Goal: Task Accomplishment & Management: Use online tool/utility

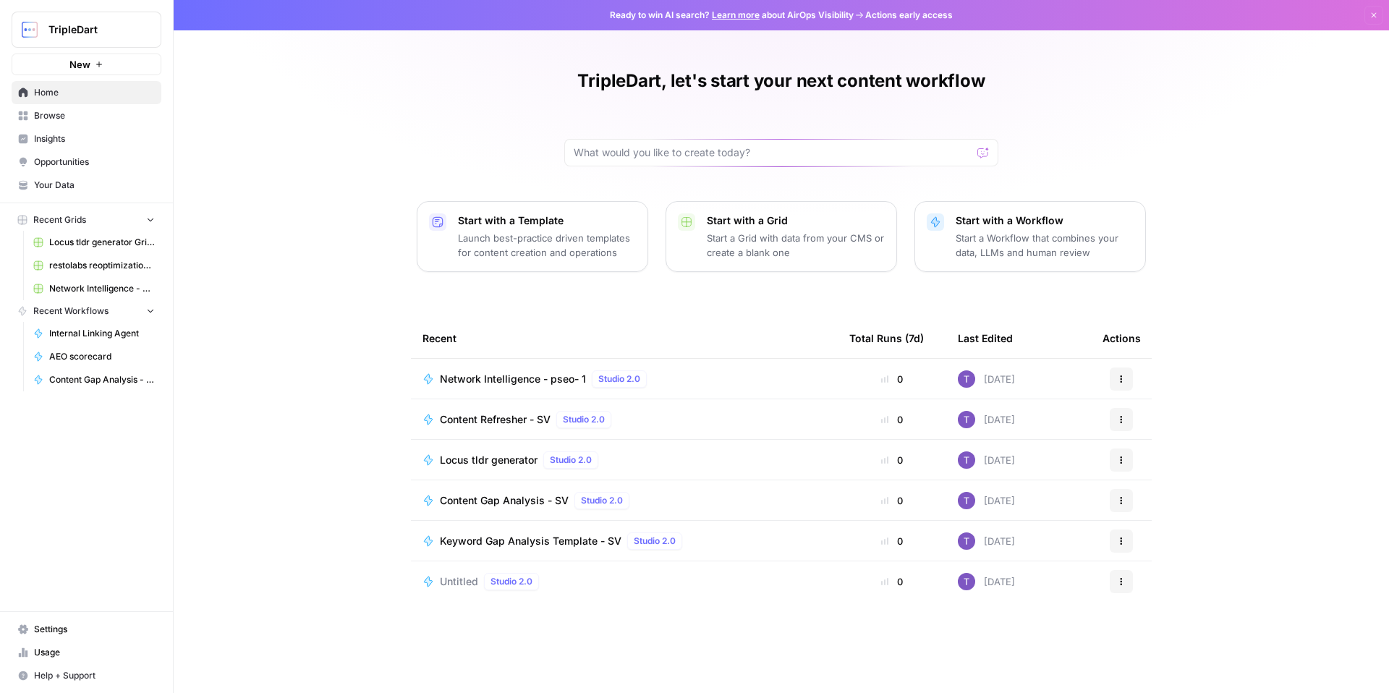
click at [51, 120] on span "Browse" at bounding box center [94, 115] width 121 height 13
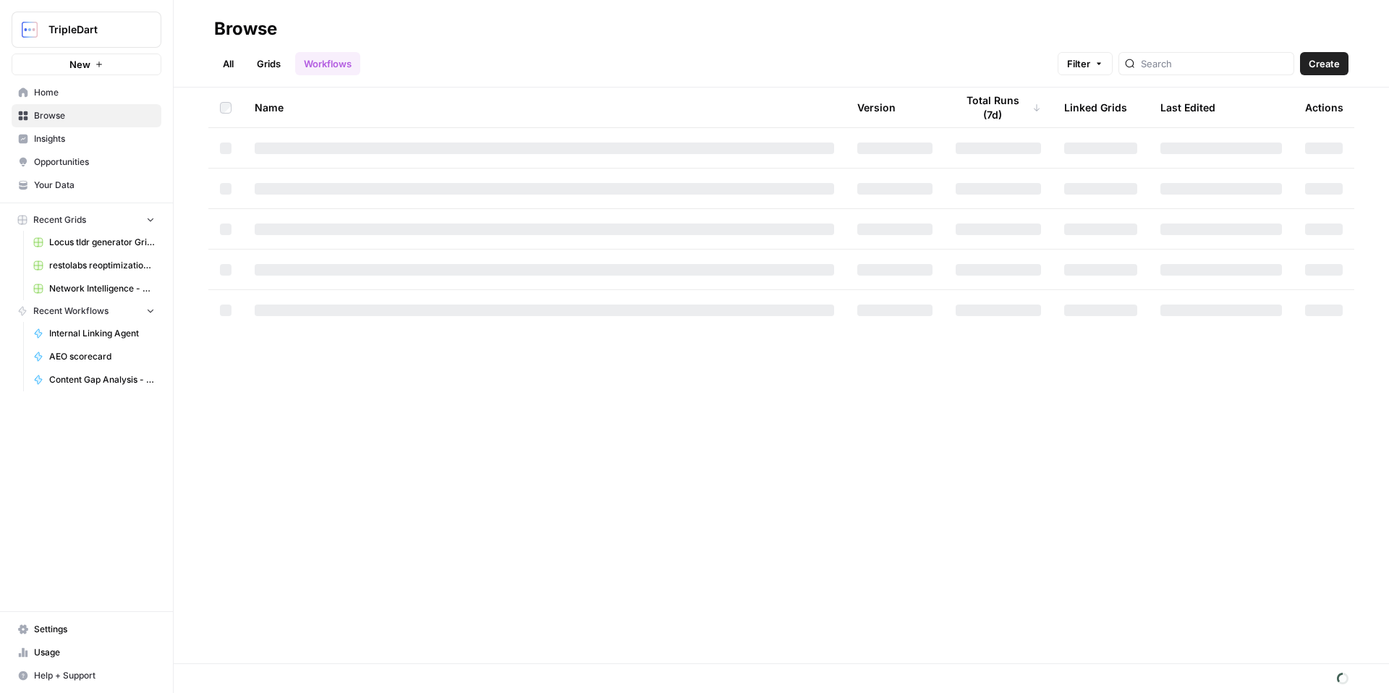
click at [54, 158] on span "Opportunities" at bounding box center [94, 161] width 121 height 13
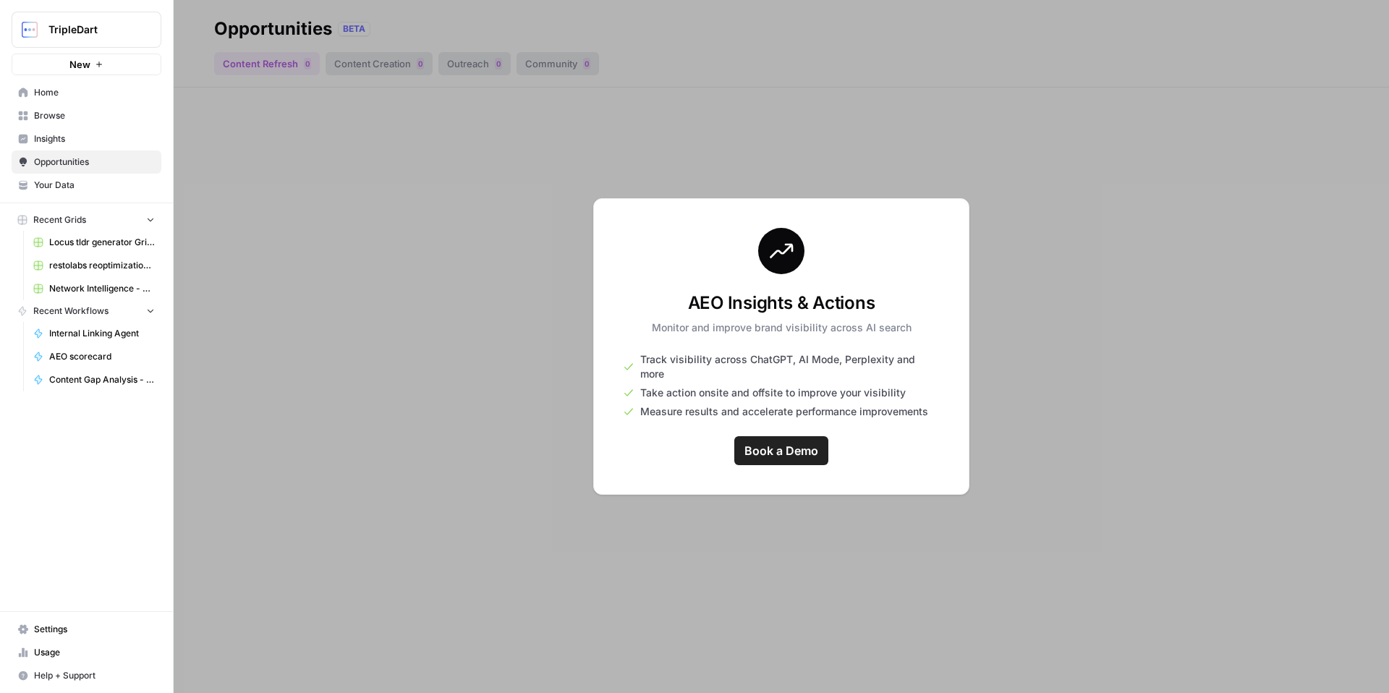
click at [80, 112] on span "Browse" at bounding box center [94, 115] width 121 height 13
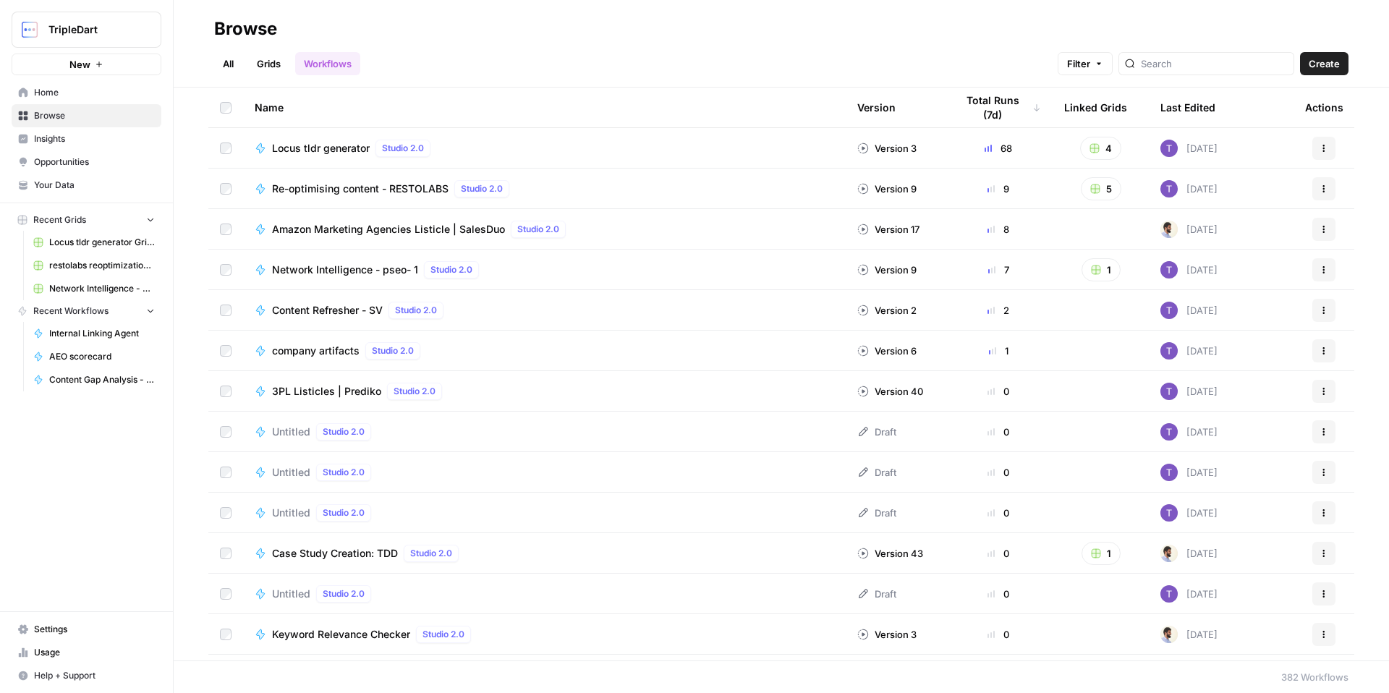
click at [113, 166] on span "Opportunities" at bounding box center [94, 161] width 121 height 13
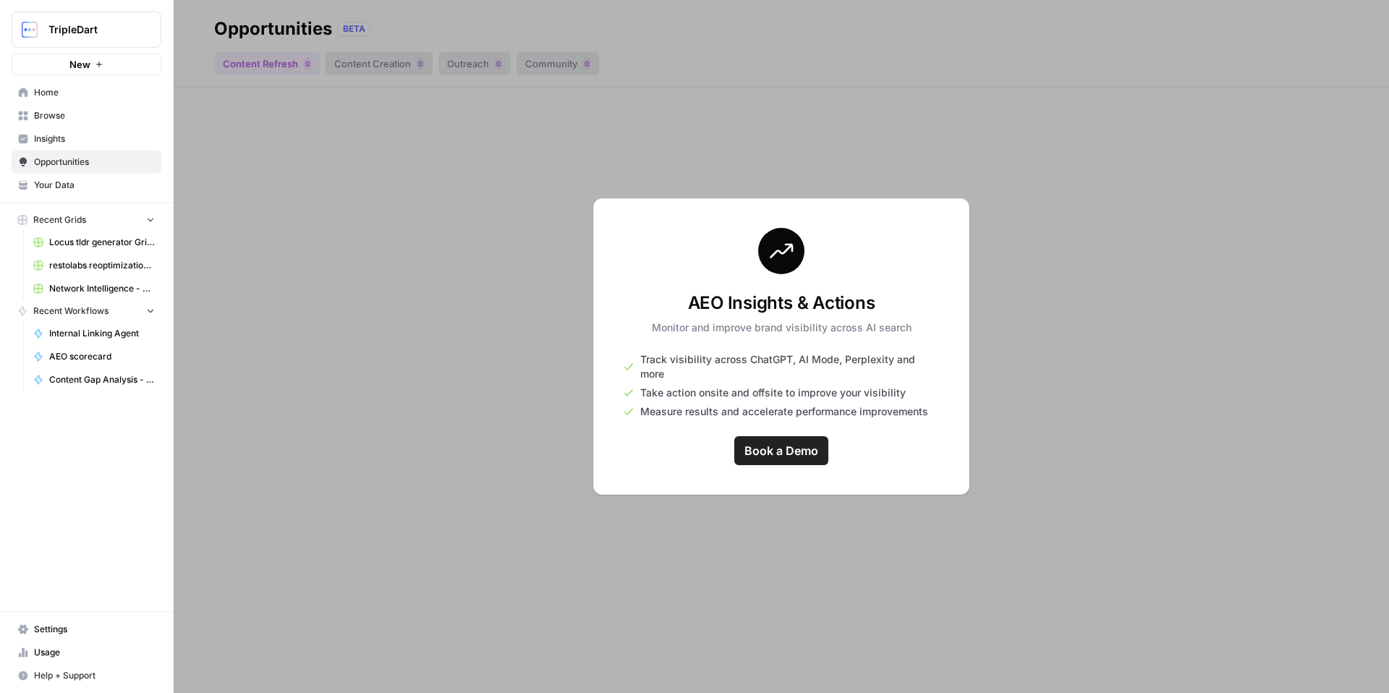
click at [69, 111] on span "Browse" at bounding box center [94, 115] width 121 height 13
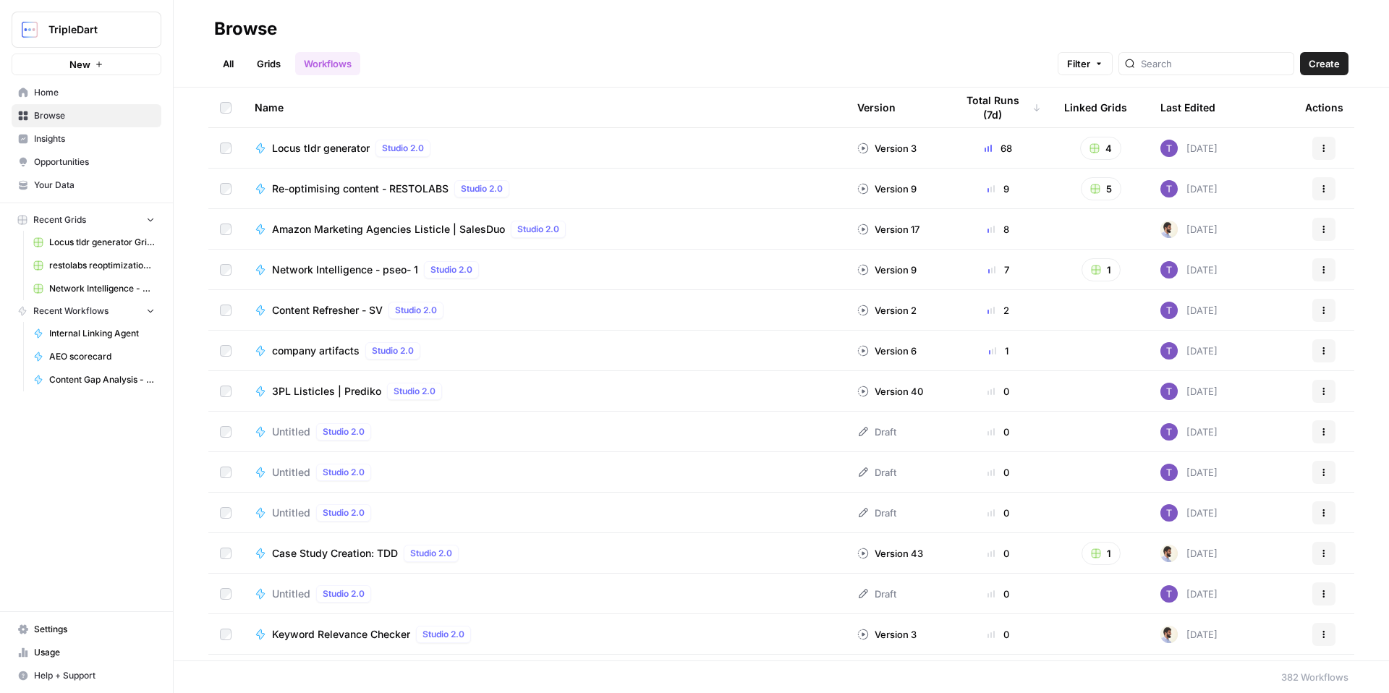
click at [1167, 105] on div "Last Edited" at bounding box center [1187, 108] width 55 height 40
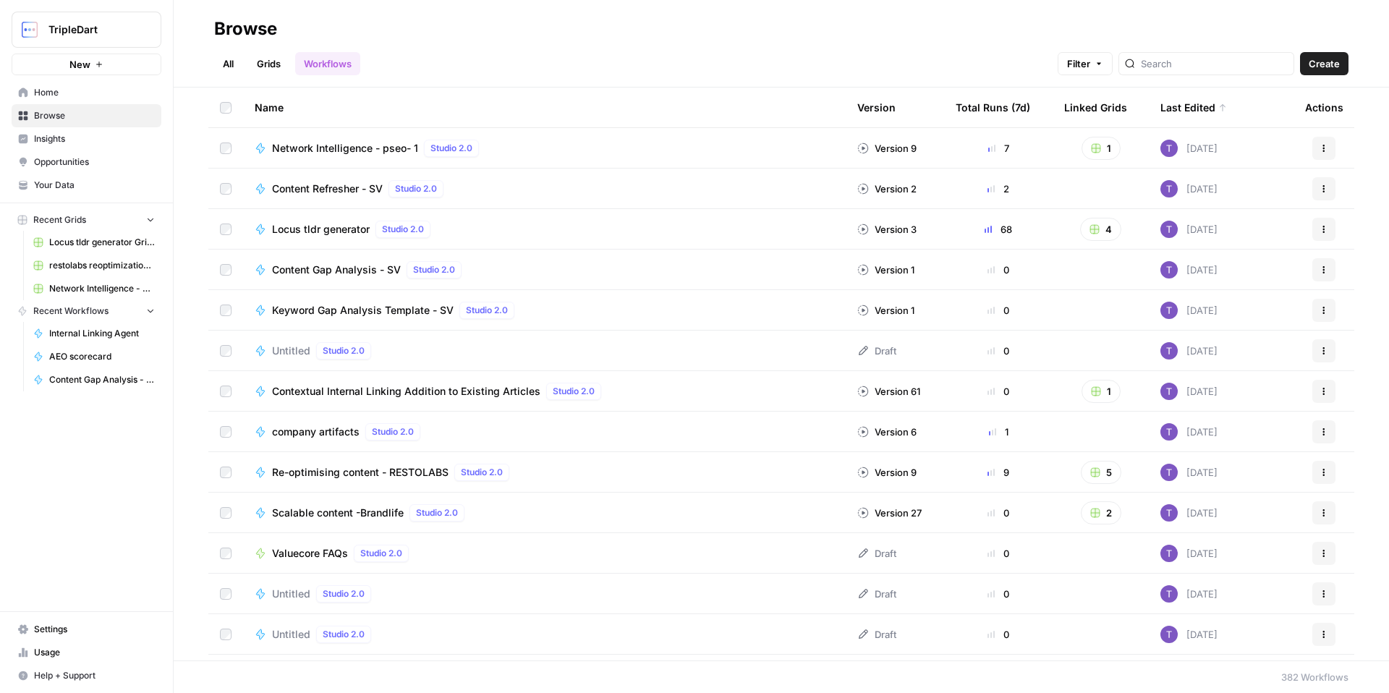
click at [1165, 106] on div "Last Edited" at bounding box center [1193, 108] width 67 height 40
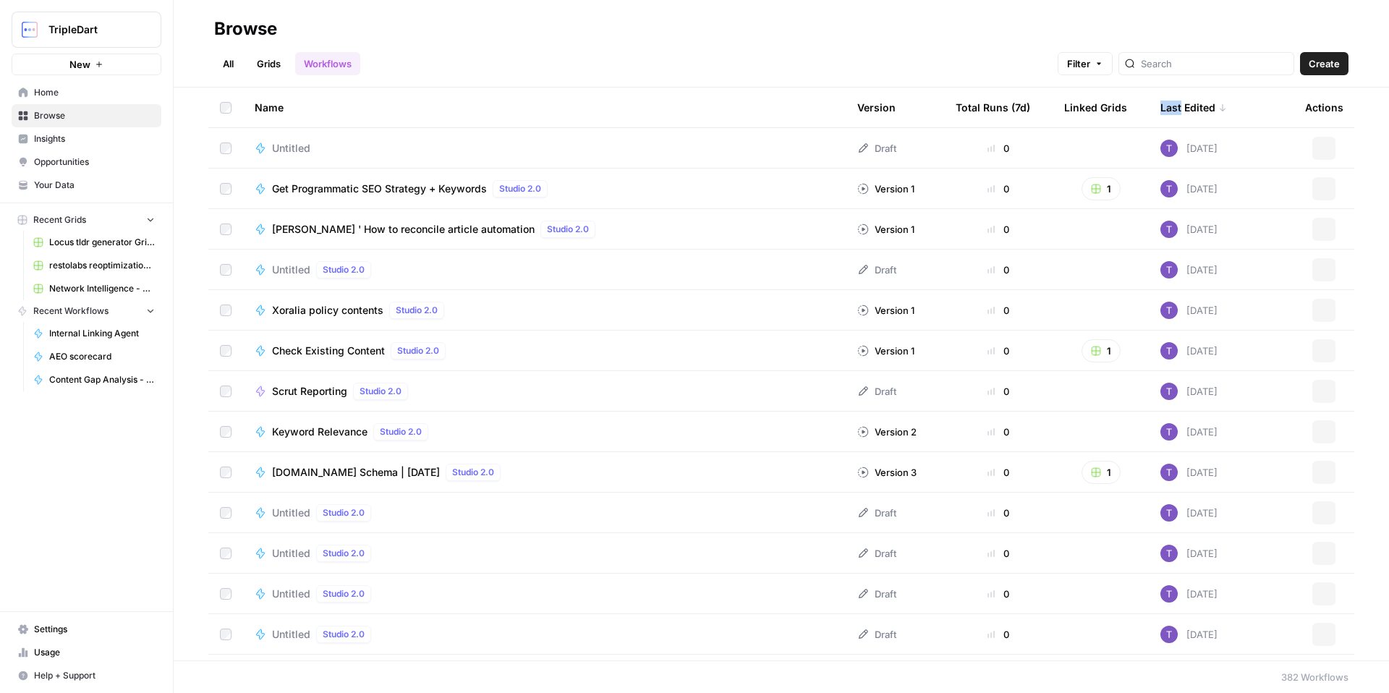
click at [1165, 106] on div "Last Edited" at bounding box center [1193, 108] width 67 height 40
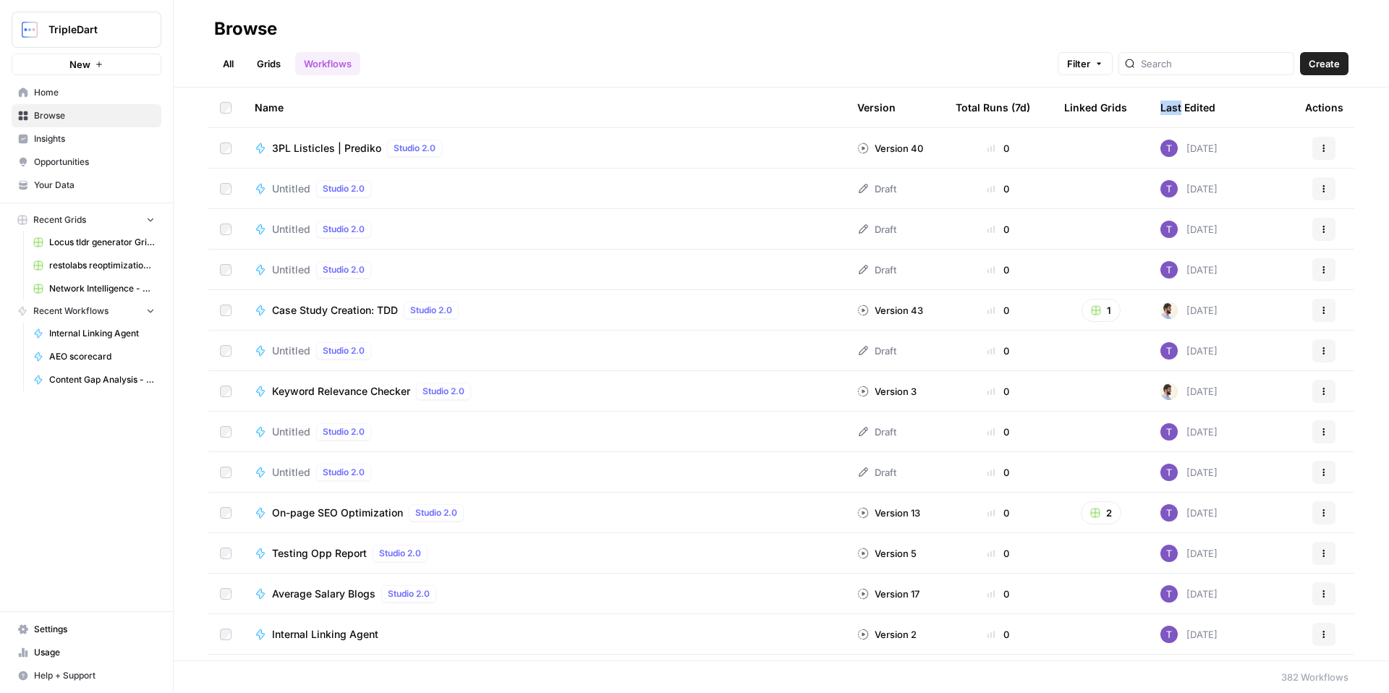
click at [1165, 106] on div "Last Edited" at bounding box center [1187, 108] width 55 height 40
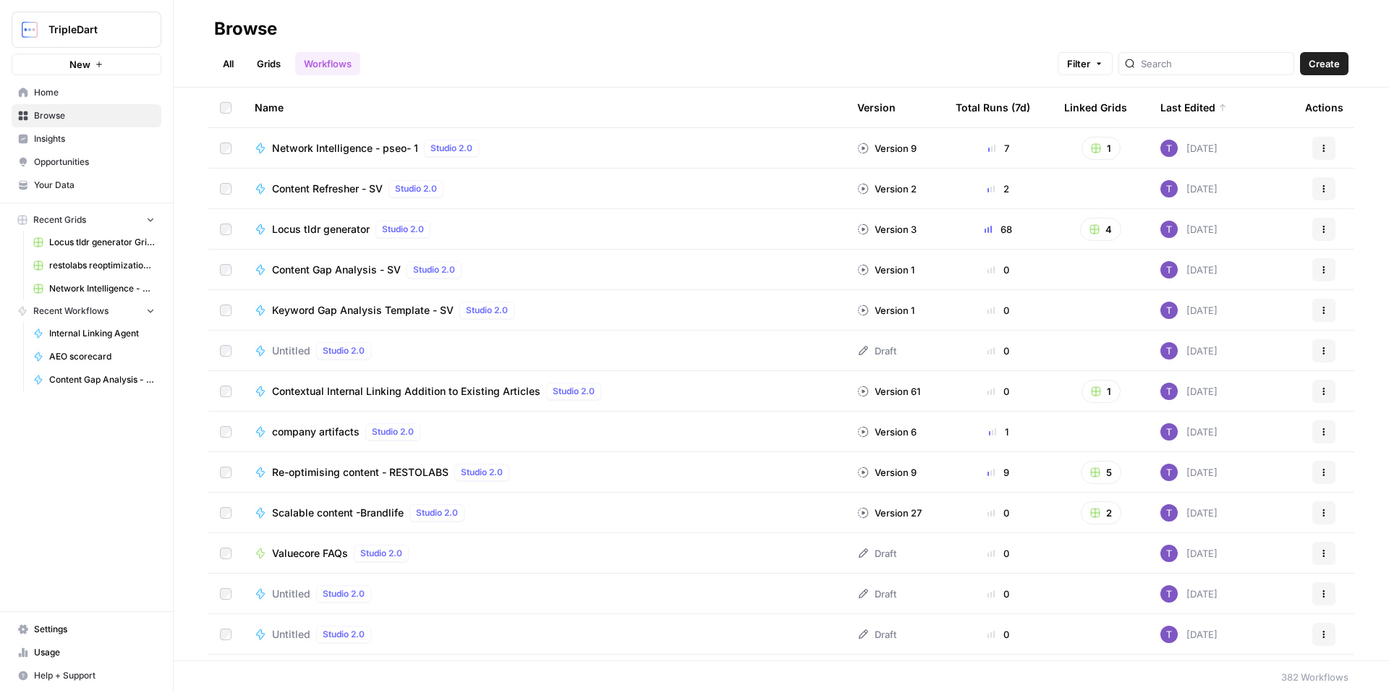
click at [325, 266] on span "Content Gap Analysis - SV" at bounding box center [336, 270] width 129 height 14
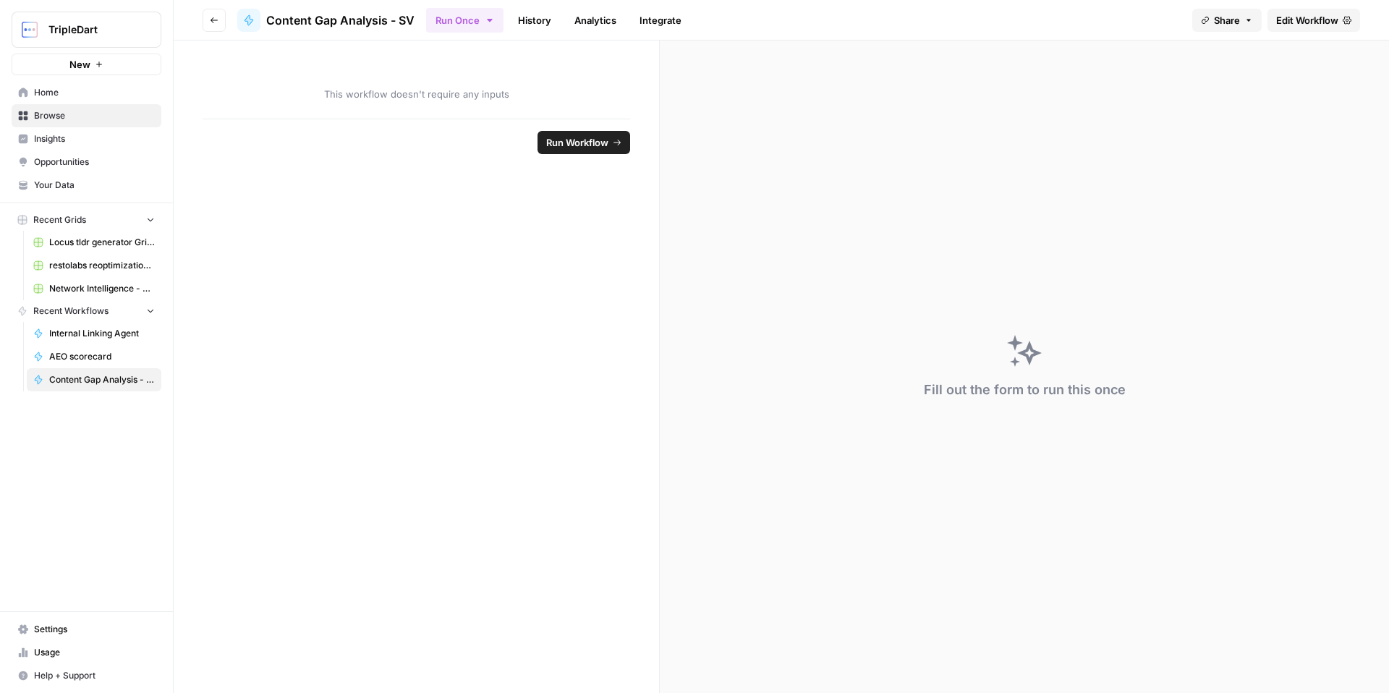
click at [519, 25] on link "History" at bounding box center [534, 20] width 51 height 23
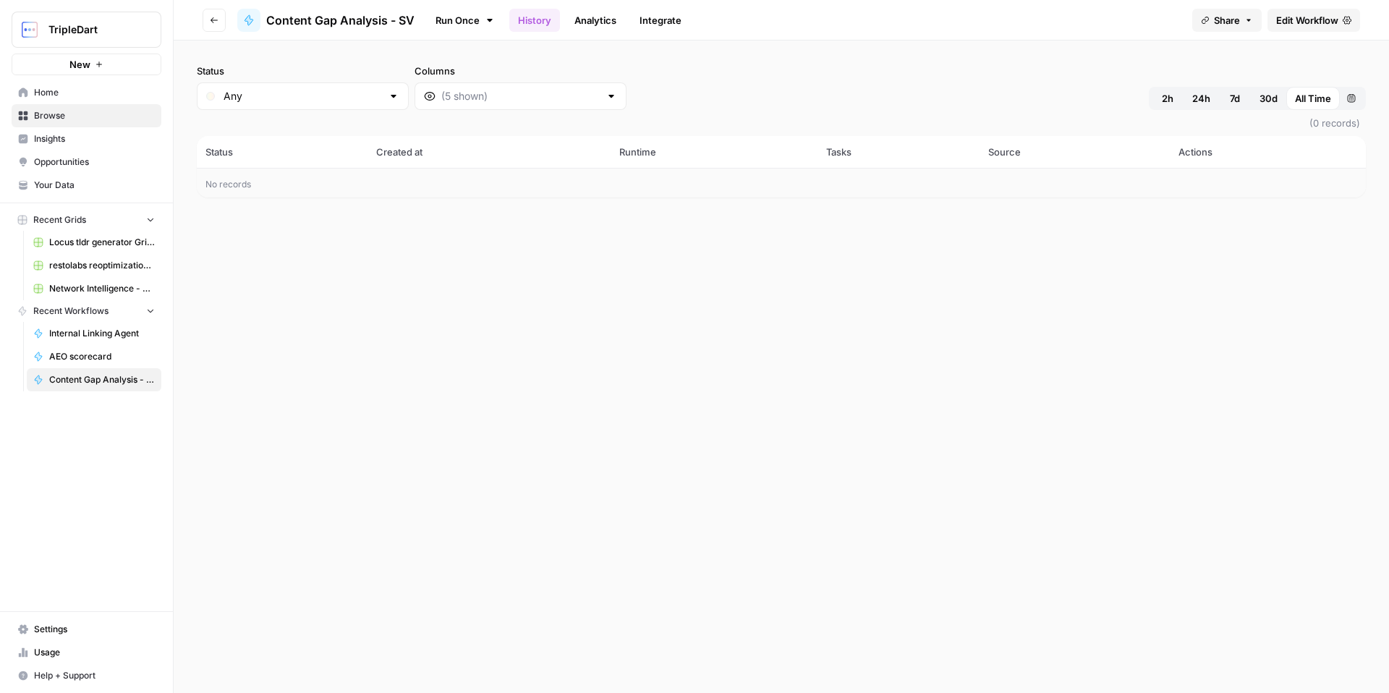
click at [445, 23] on link "Run Once" at bounding box center [464, 20] width 77 height 25
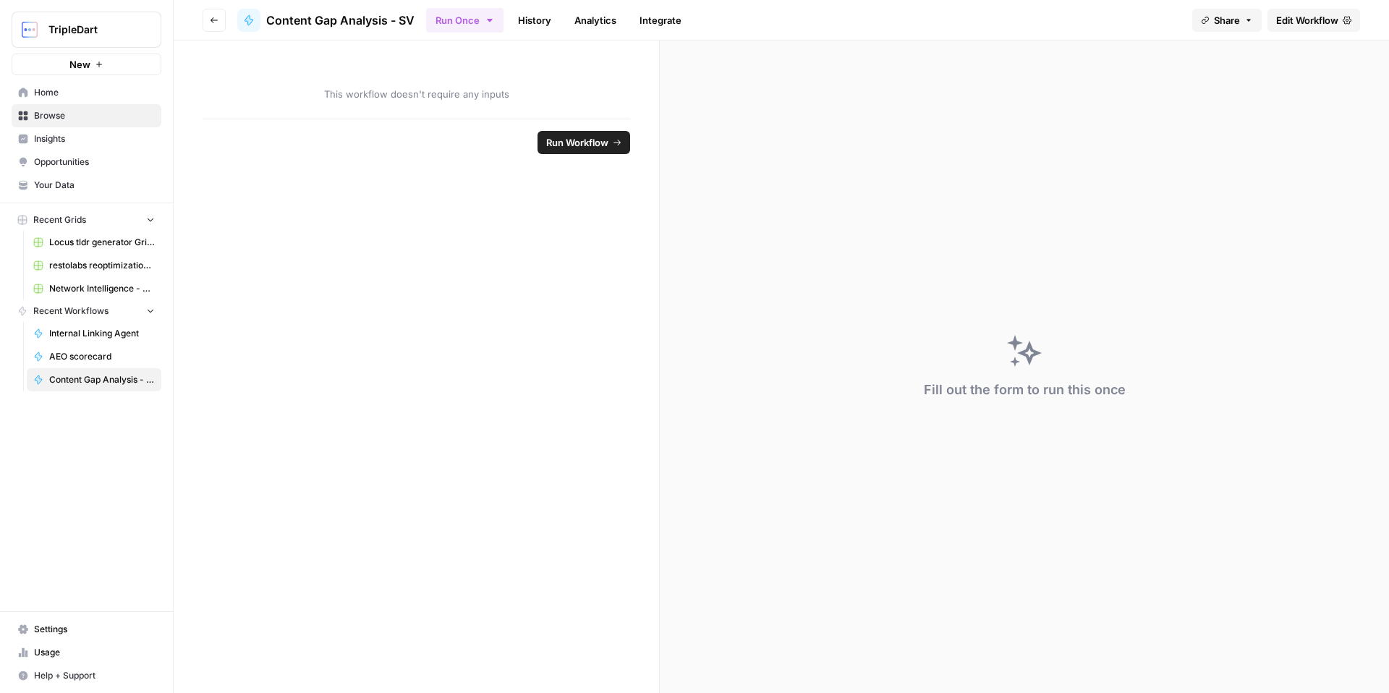
click at [1287, 30] on link "Edit Workflow" at bounding box center [1313, 20] width 93 height 23
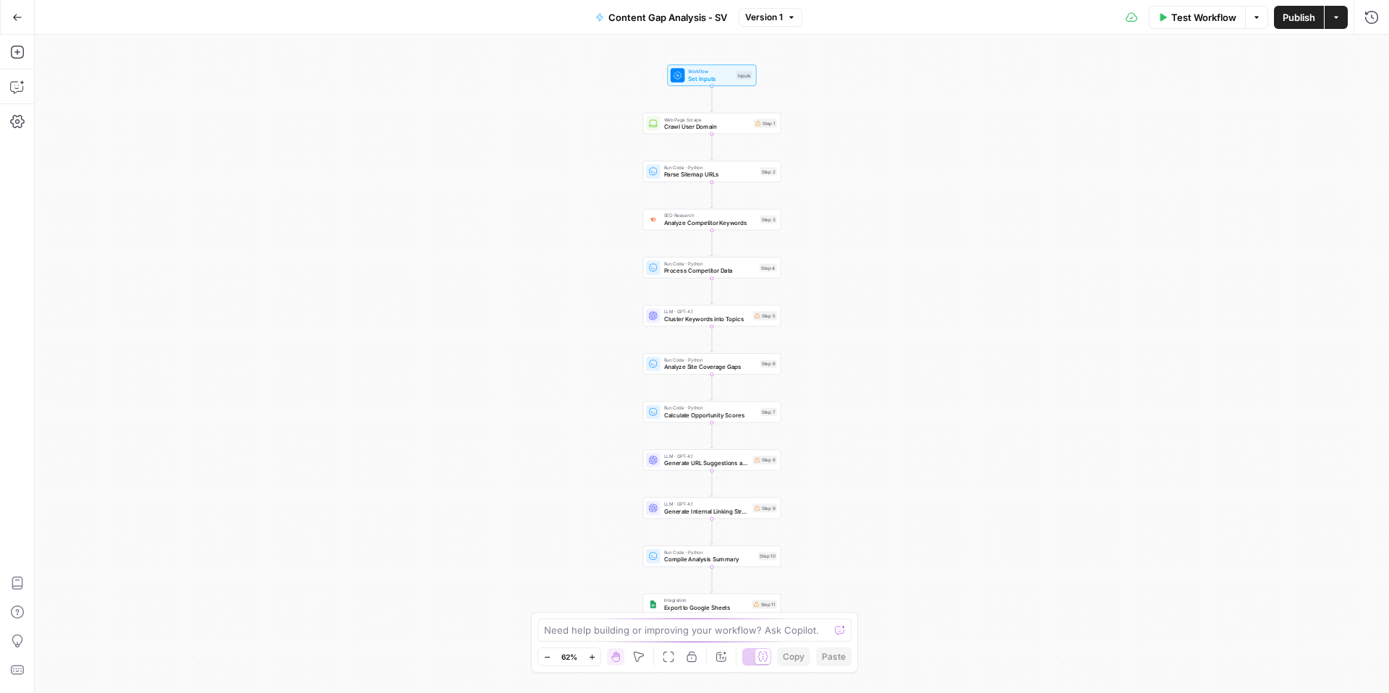
click at [686, 320] on span "Cluster Keywords into Topics" at bounding box center [706, 319] width 85 height 9
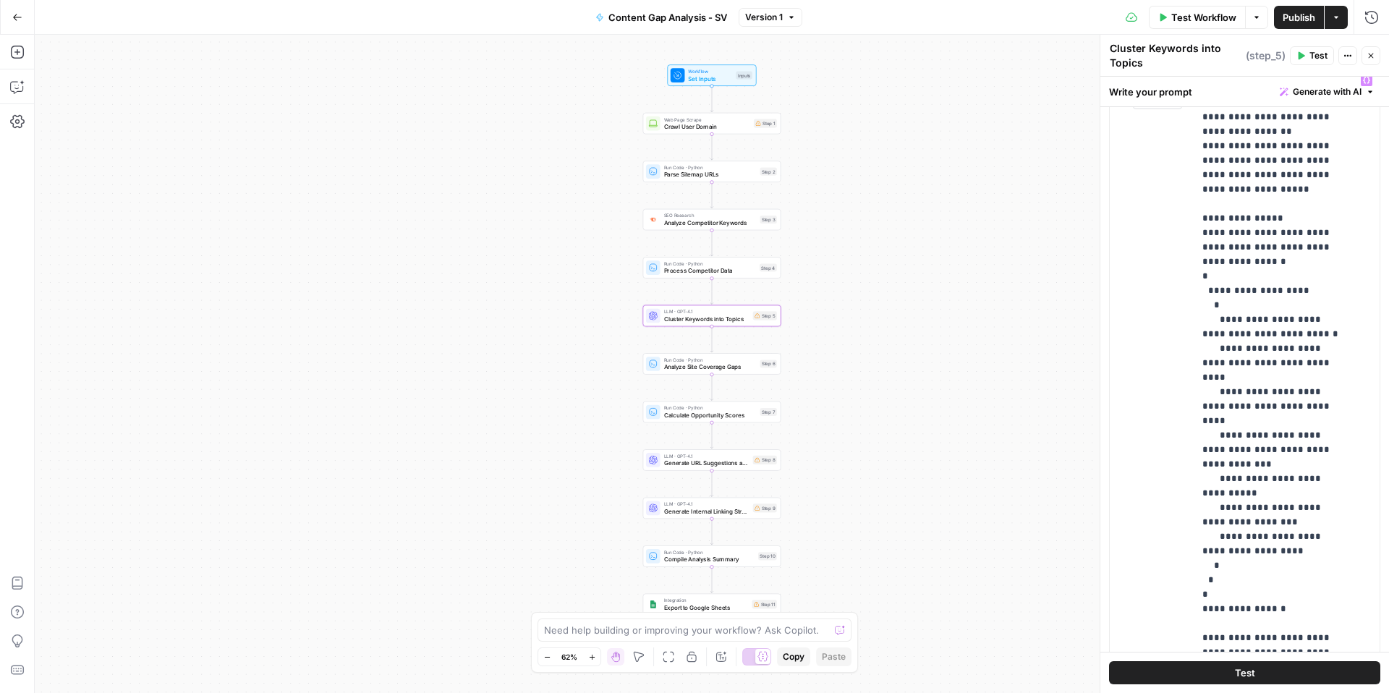
scroll to position [908, 0]
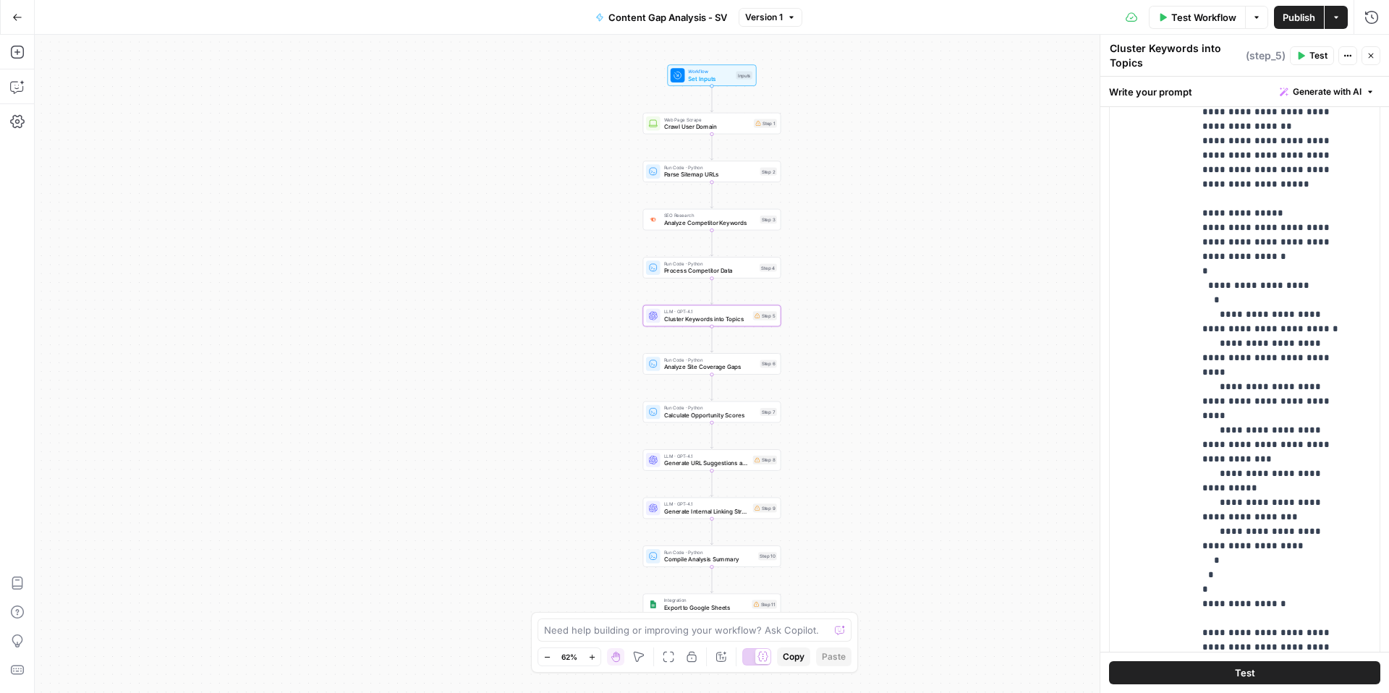
click at [1366, 57] on icon "button" at bounding box center [1370, 55] width 9 height 9
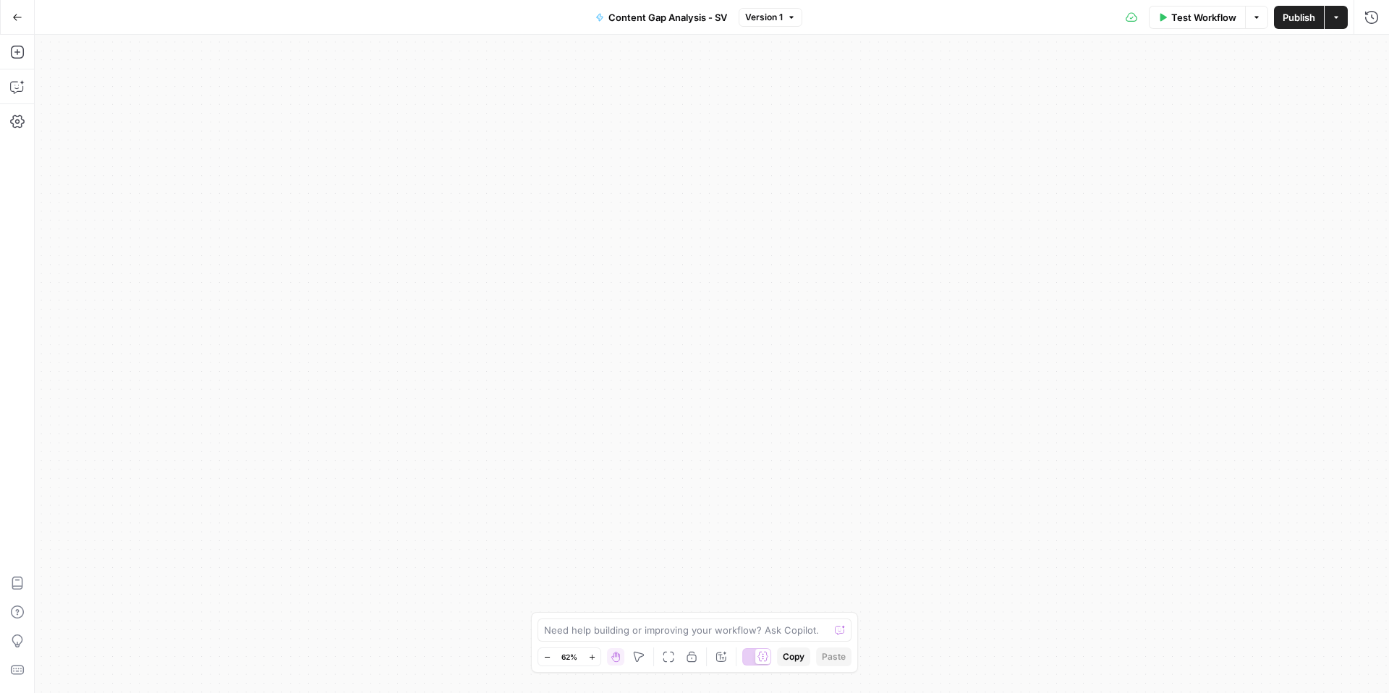
click at [17, 18] on icon "button" at bounding box center [17, 17] width 10 height 10
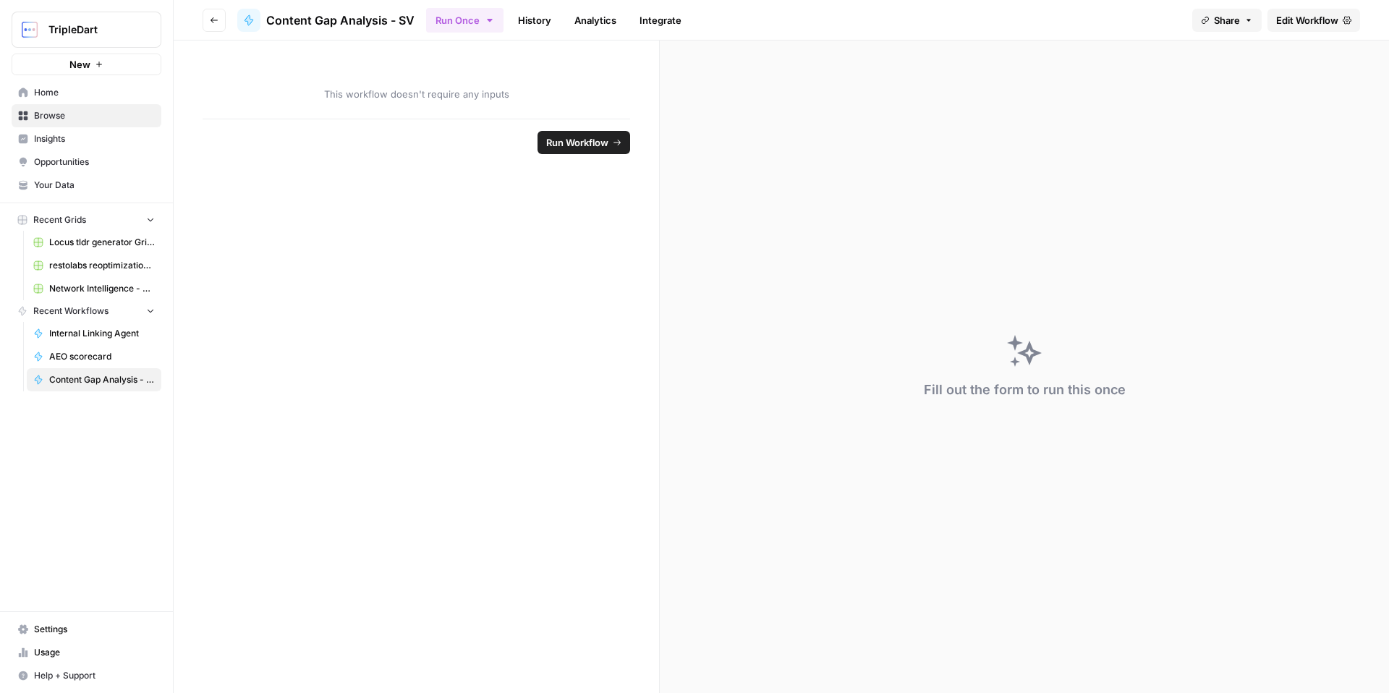
click at [520, 28] on link "History" at bounding box center [534, 20] width 51 height 23
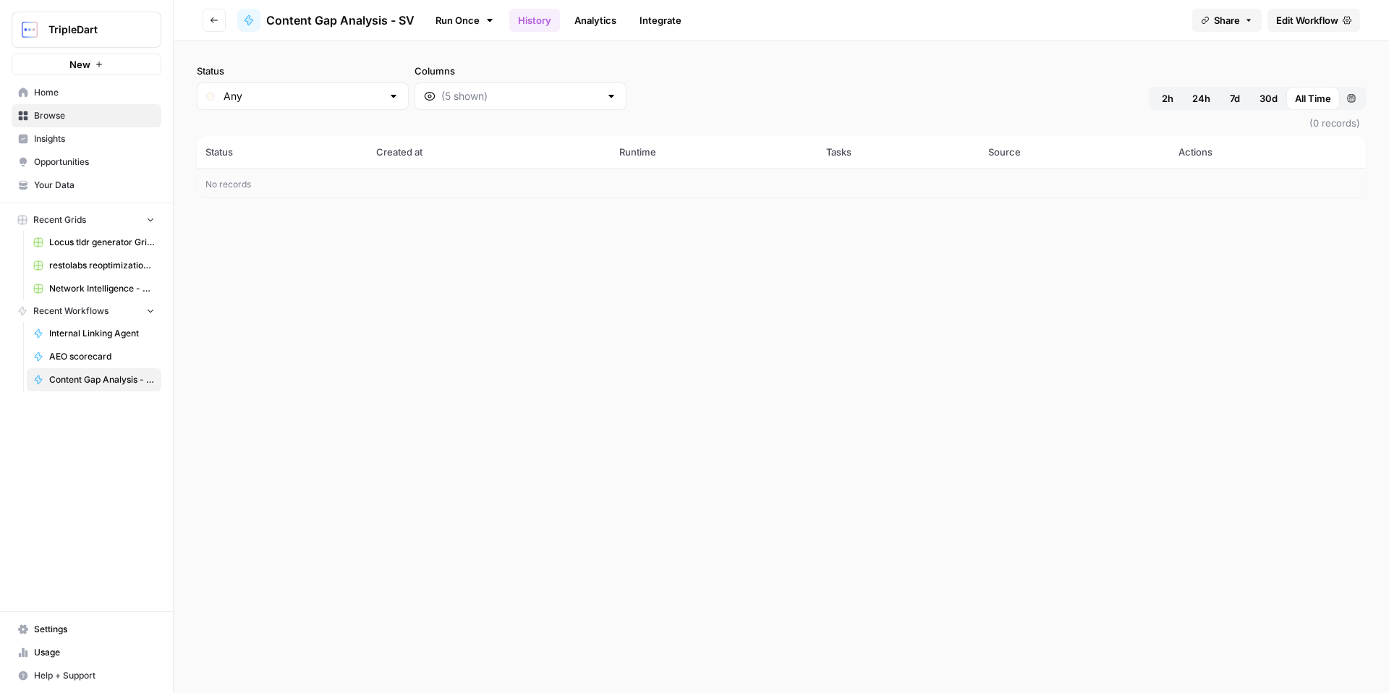
click at [208, 20] on button "Go back" at bounding box center [214, 20] width 23 height 23
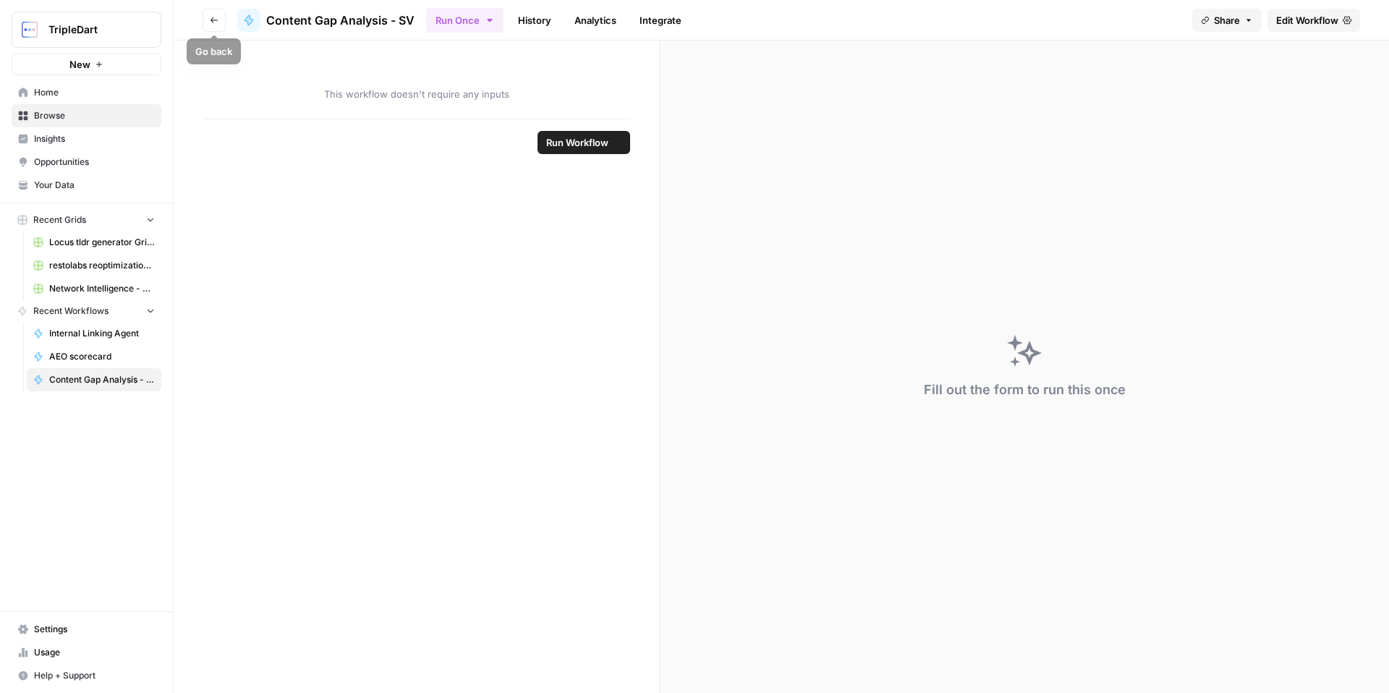
click at [208, 20] on button "Go back" at bounding box center [214, 20] width 23 height 23
